Goal: Task Accomplishment & Management: Use online tool/utility

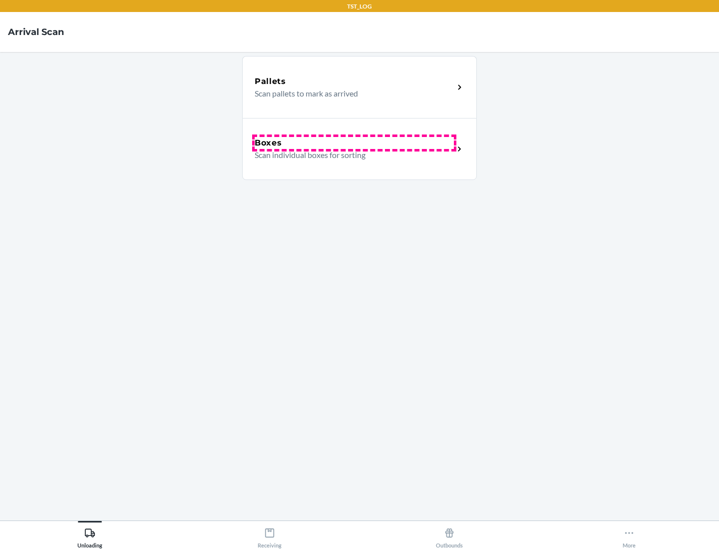
click at [354, 143] on div "Boxes" at bounding box center [354, 143] width 199 height 12
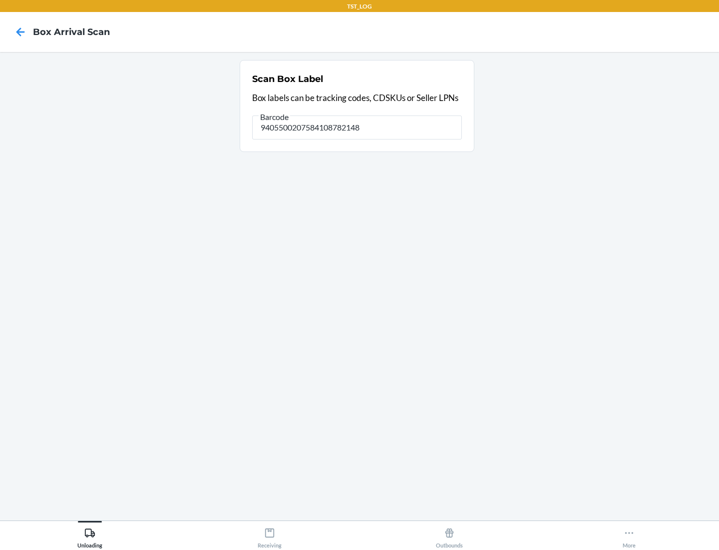
type input "9405500207584108782148"
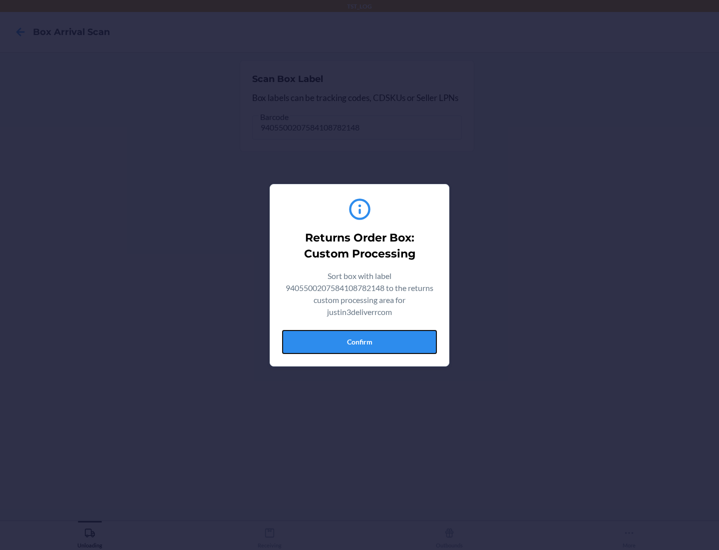
click at [360, 341] on button "Confirm" at bounding box center [359, 342] width 155 height 24
